Goal: Task Accomplishment & Management: Manage account settings

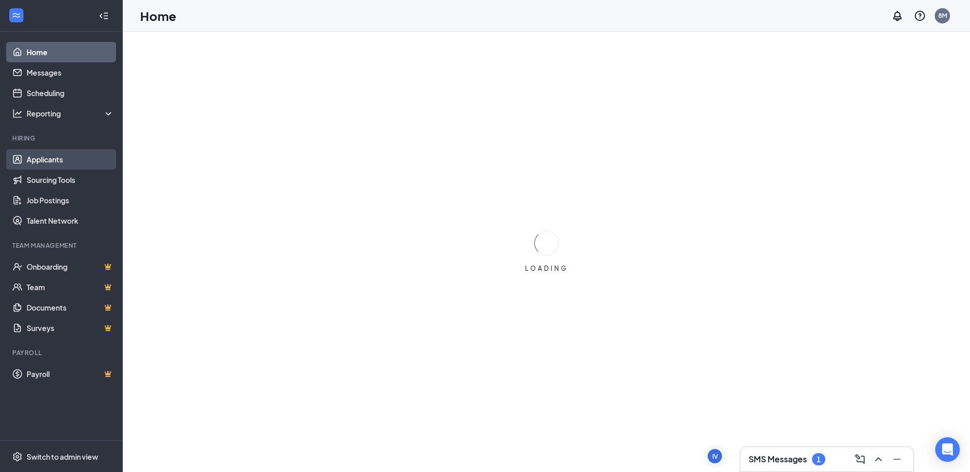
click at [47, 165] on link "Applicants" at bounding box center [70, 159] width 87 height 20
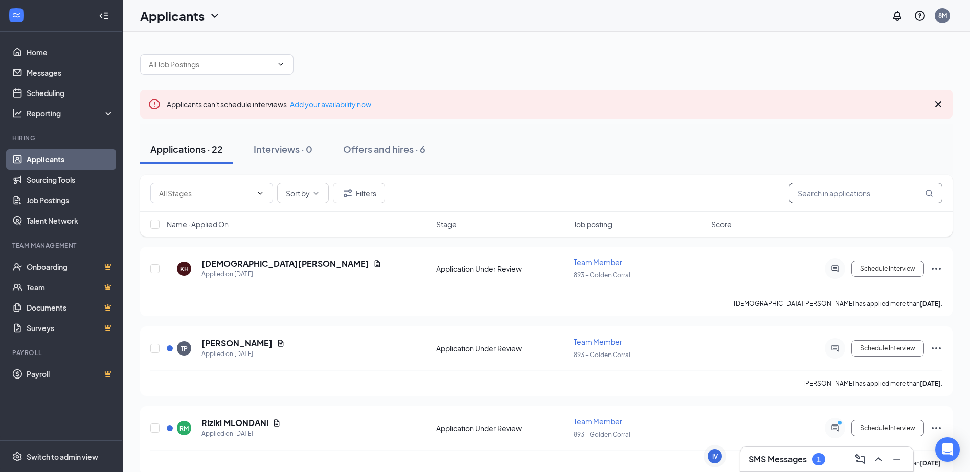
click at [842, 194] on input "text" at bounding box center [865, 193] width 153 height 20
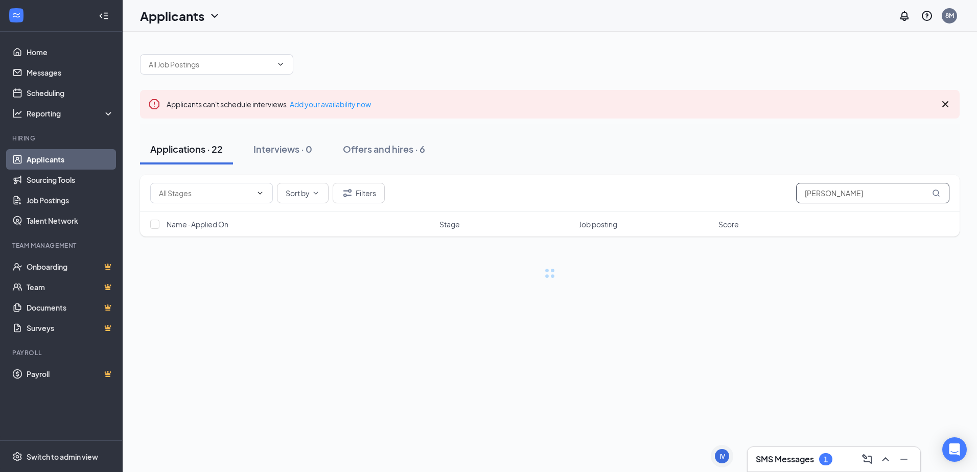
type input "TREJO"
click at [388, 154] on div "Offers and hires · 1 / 6" at bounding box center [419, 149] width 94 height 13
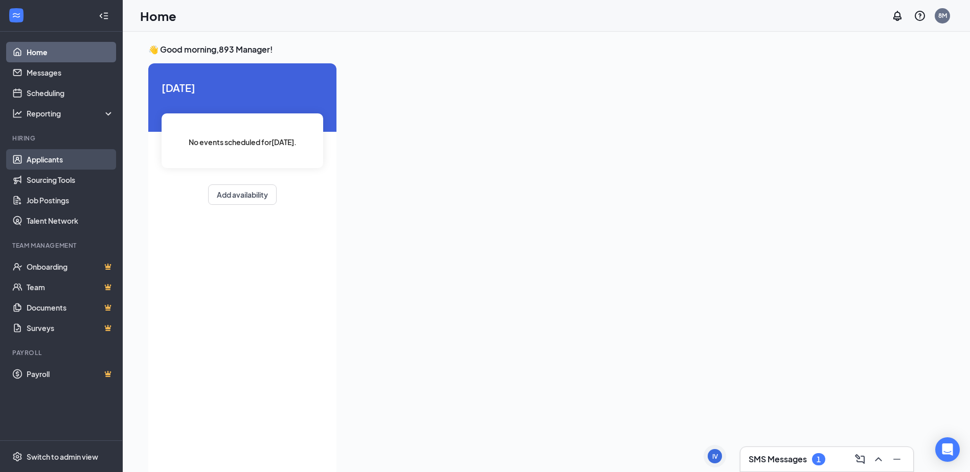
click at [64, 160] on link "Applicants" at bounding box center [70, 159] width 87 height 20
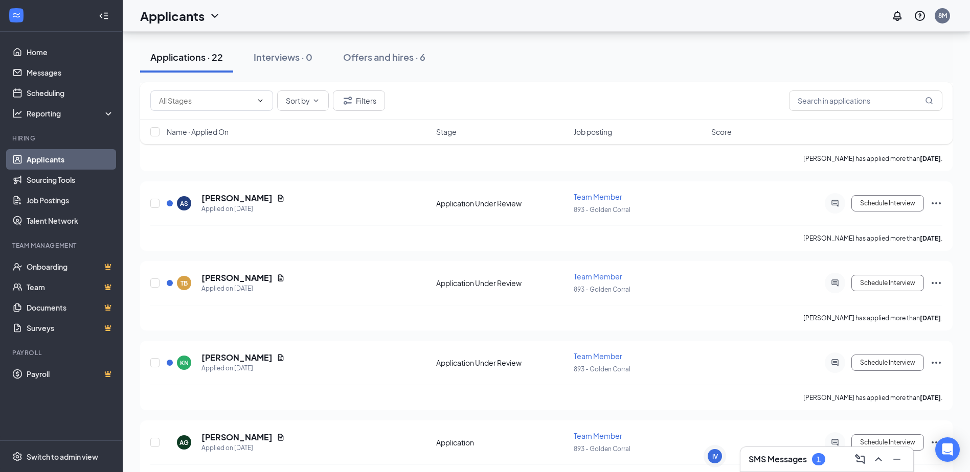
scroll to position [1173, 0]
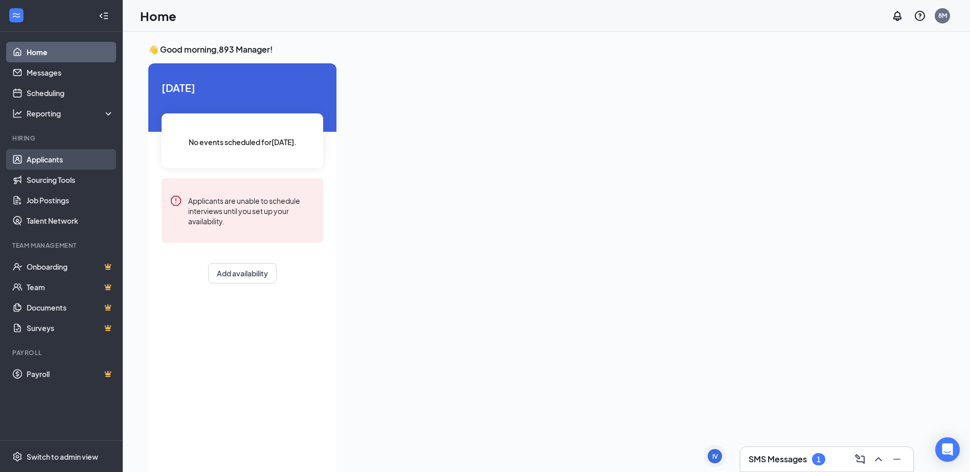
click at [66, 166] on link "Applicants" at bounding box center [70, 159] width 87 height 20
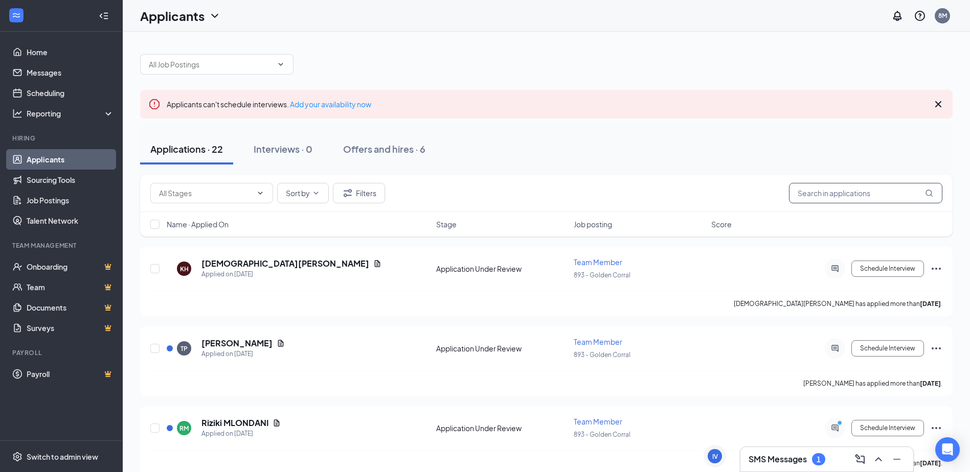
click at [830, 196] on input "text" at bounding box center [865, 193] width 153 height 20
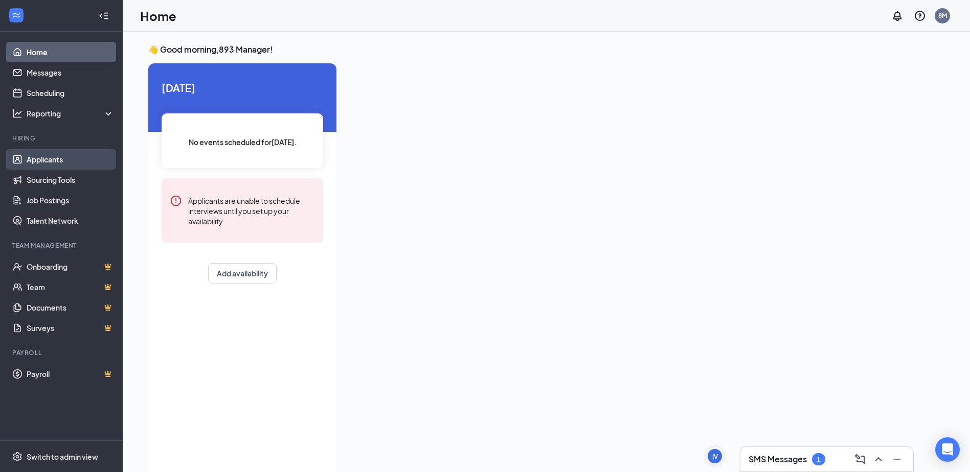
click at [60, 164] on link "Applicants" at bounding box center [70, 159] width 87 height 20
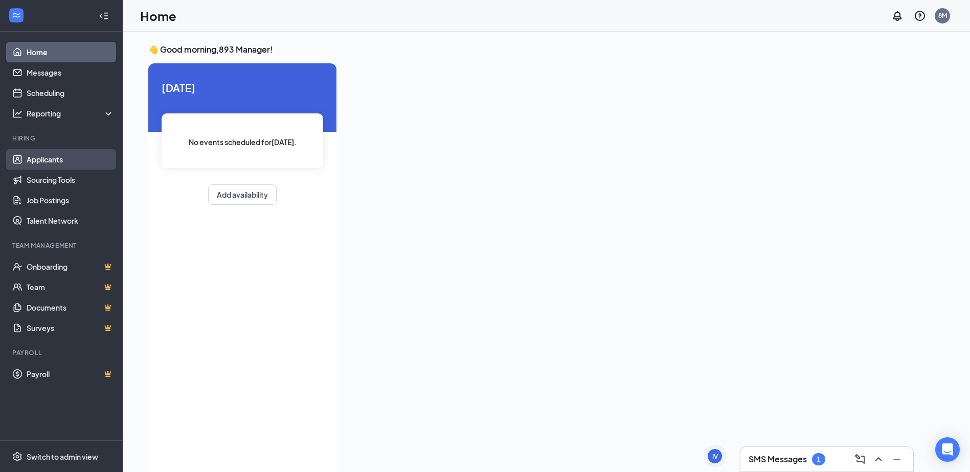
click at [49, 159] on link "Applicants" at bounding box center [70, 159] width 87 height 20
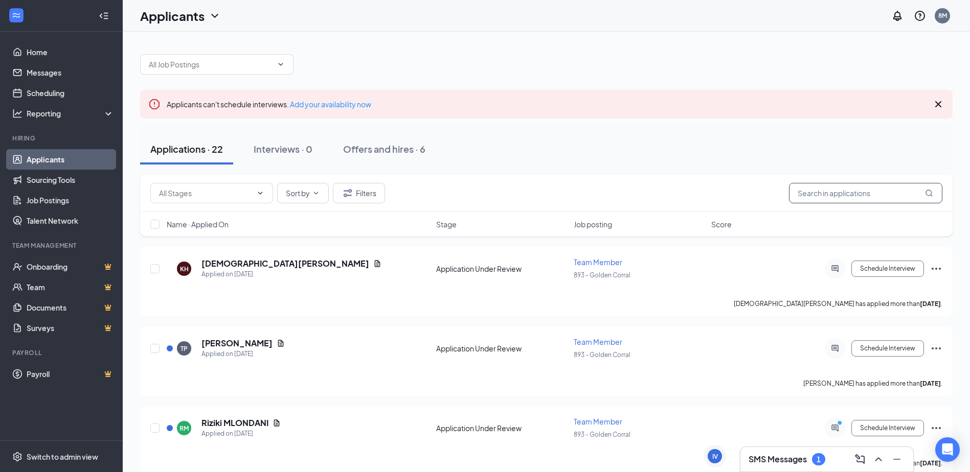
click at [802, 192] on input "text" at bounding box center [865, 193] width 153 height 20
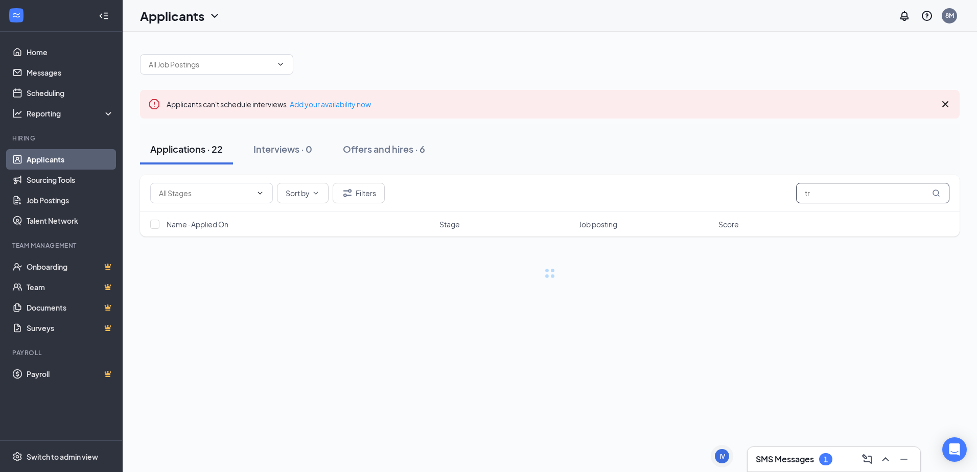
type input "t"
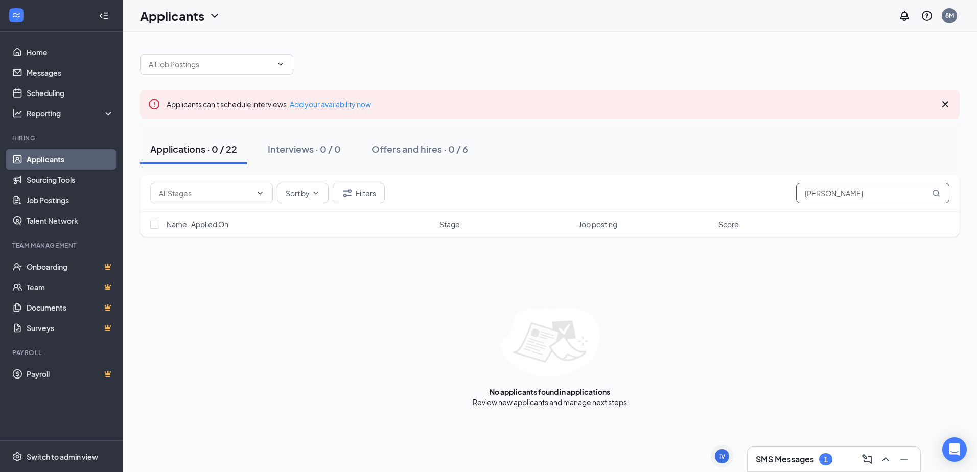
type input "lorenzo trejo"
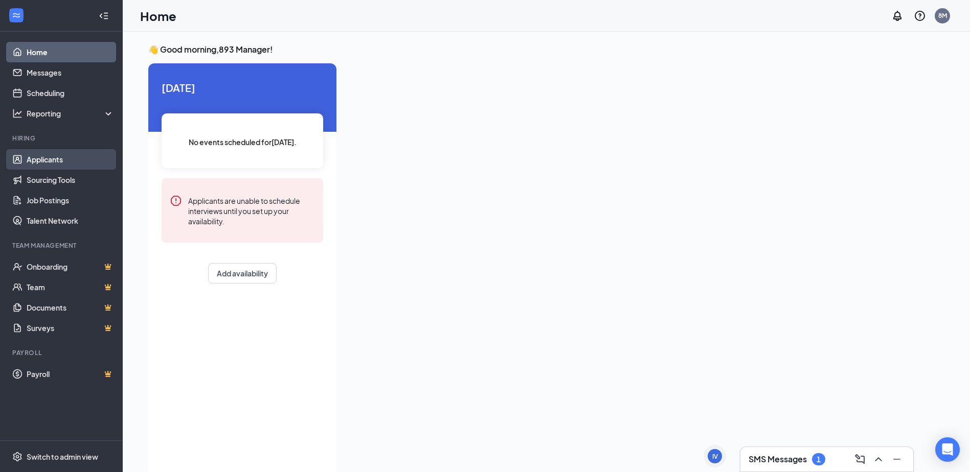
click at [52, 161] on link "Applicants" at bounding box center [70, 159] width 87 height 20
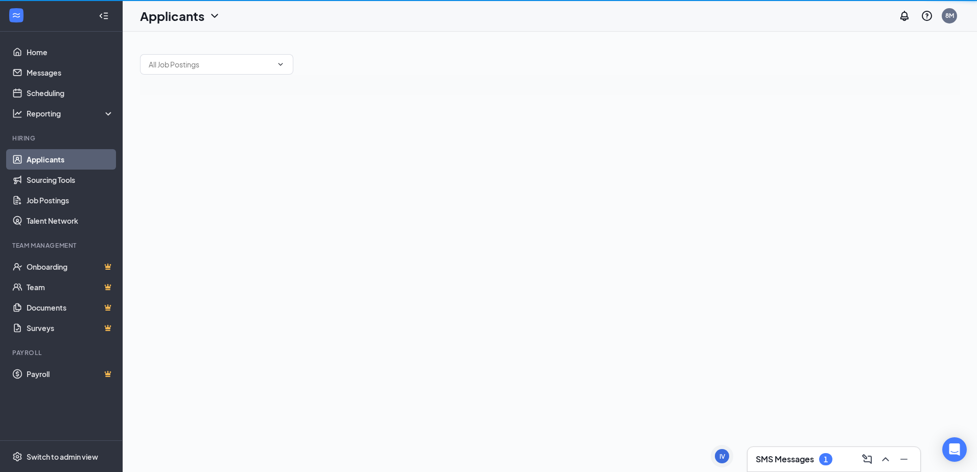
click at [52, 161] on link "Applicants" at bounding box center [70, 159] width 87 height 20
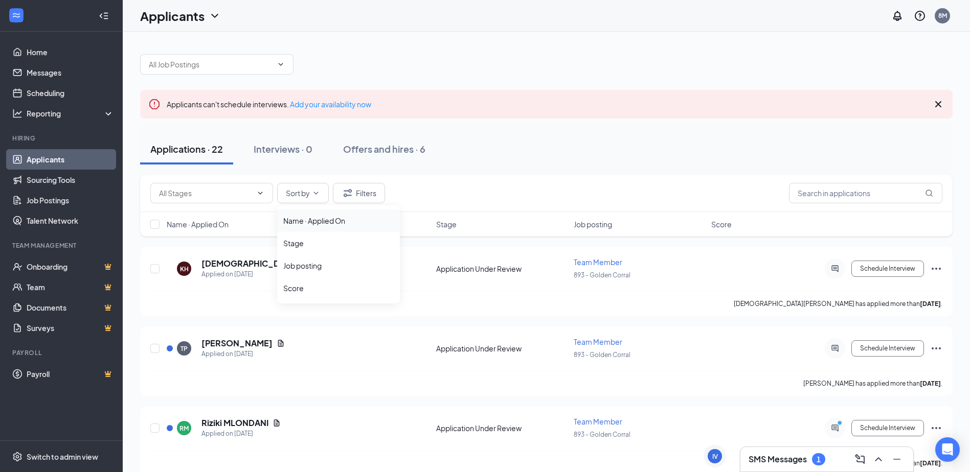
click at [323, 219] on div "Name · Applied On" at bounding box center [338, 221] width 110 height 10
click at [797, 191] on input "text" at bounding box center [865, 193] width 153 height 20
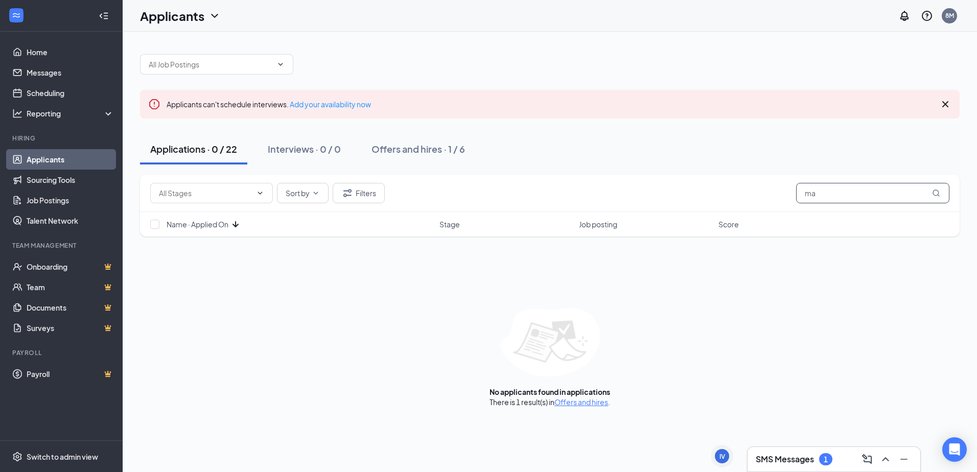
type input "m"
type input "trejo"
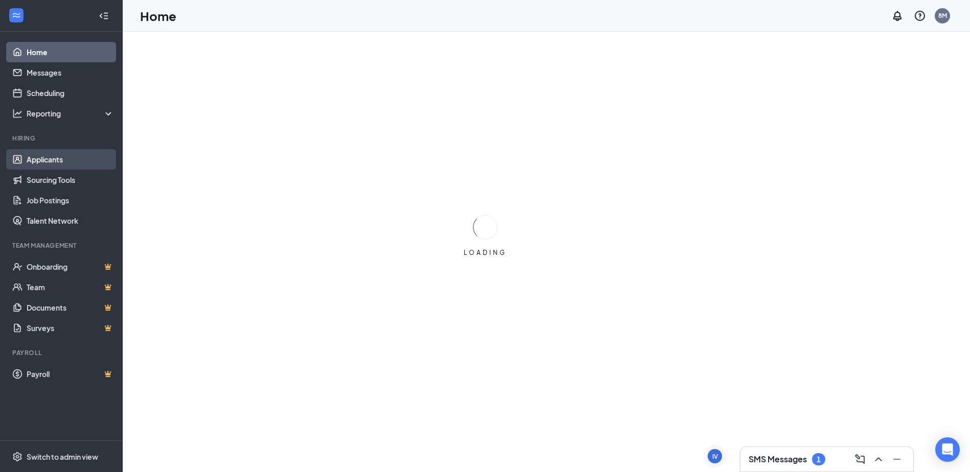
click at [40, 157] on link "Applicants" at bounding box center [70, 159] width 87 height 20
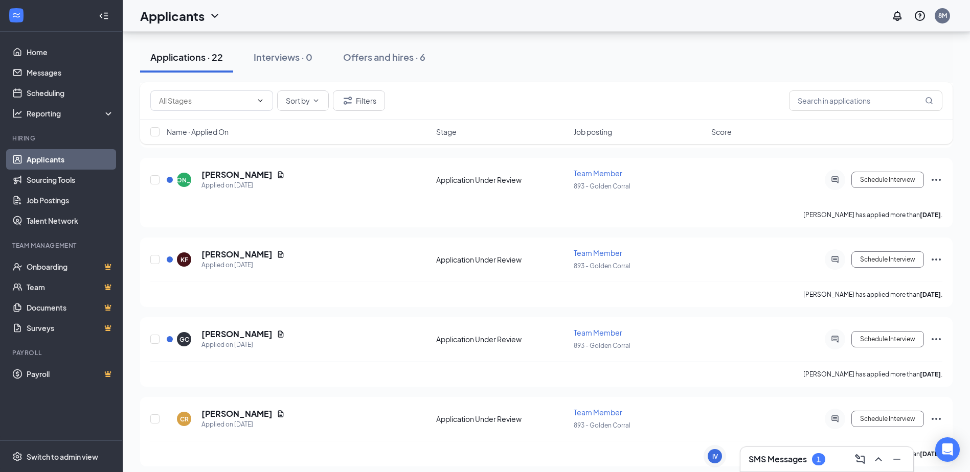
scroll to position [409, 0]
